Goal: Information Seeking & Learning: Learn about a topic

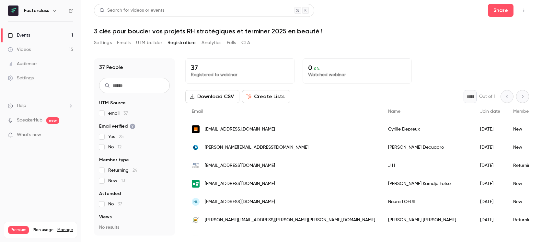
click at [52, 35] on link "Events 1" at bounding box center [40, 35] width 81 height 14
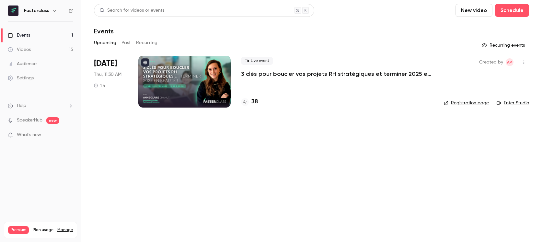
click at [258, 99] on h4 "38" at bounding box center [254, 102] width 6 height 9
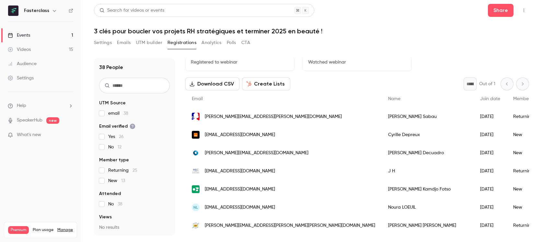
scroll to position [13, 0]
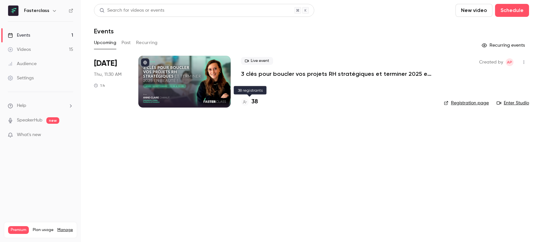
click at [253, 102] on h4 "38" at bounding box center [254, 102] width 6 height 9
